Goal: Check status: Check status

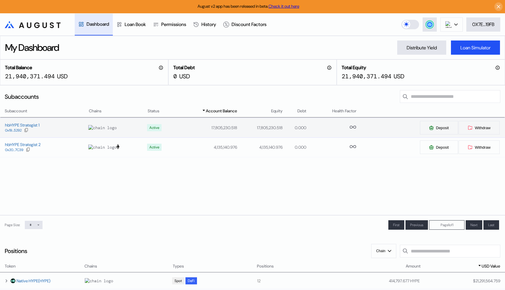
click at [61, 130] on div "hbHYPE Strategist 1 0x19...5292" at bounding box center [44, 127] width 88 height 11
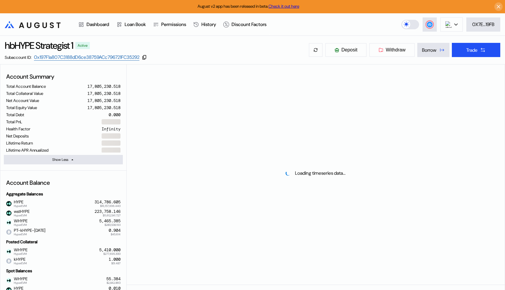
select select "*"
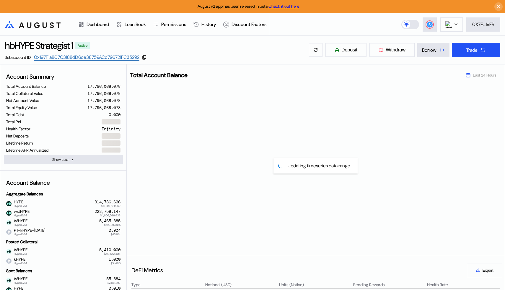
click at [425, 17] on header ".cls-1 { fill: url(#radial-gradient); } .cls-1, .cls-2 { stroke-width: 0px; } .…" at bounding box center [252, 24] width 505 height 22
click at [427, 22] on icon at bounding box center [430, 25] width 6 height 6
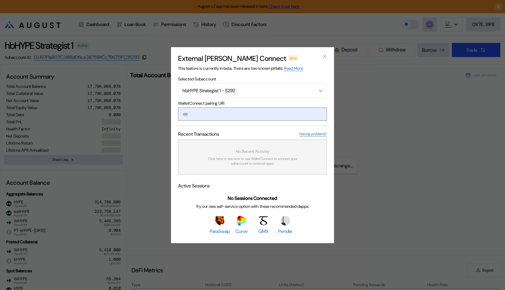
type input "**********"
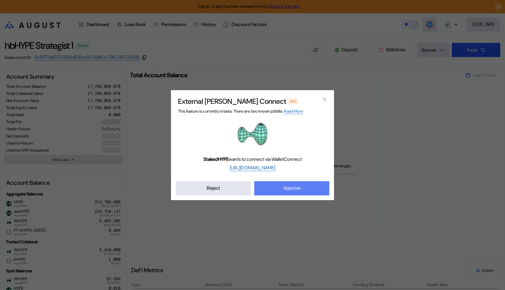
click at [275, 184] on button "Approve" at bounding box center [292, 188] width 75 height 14
